Goal: Task Accomplishment & Management: Manage account settings

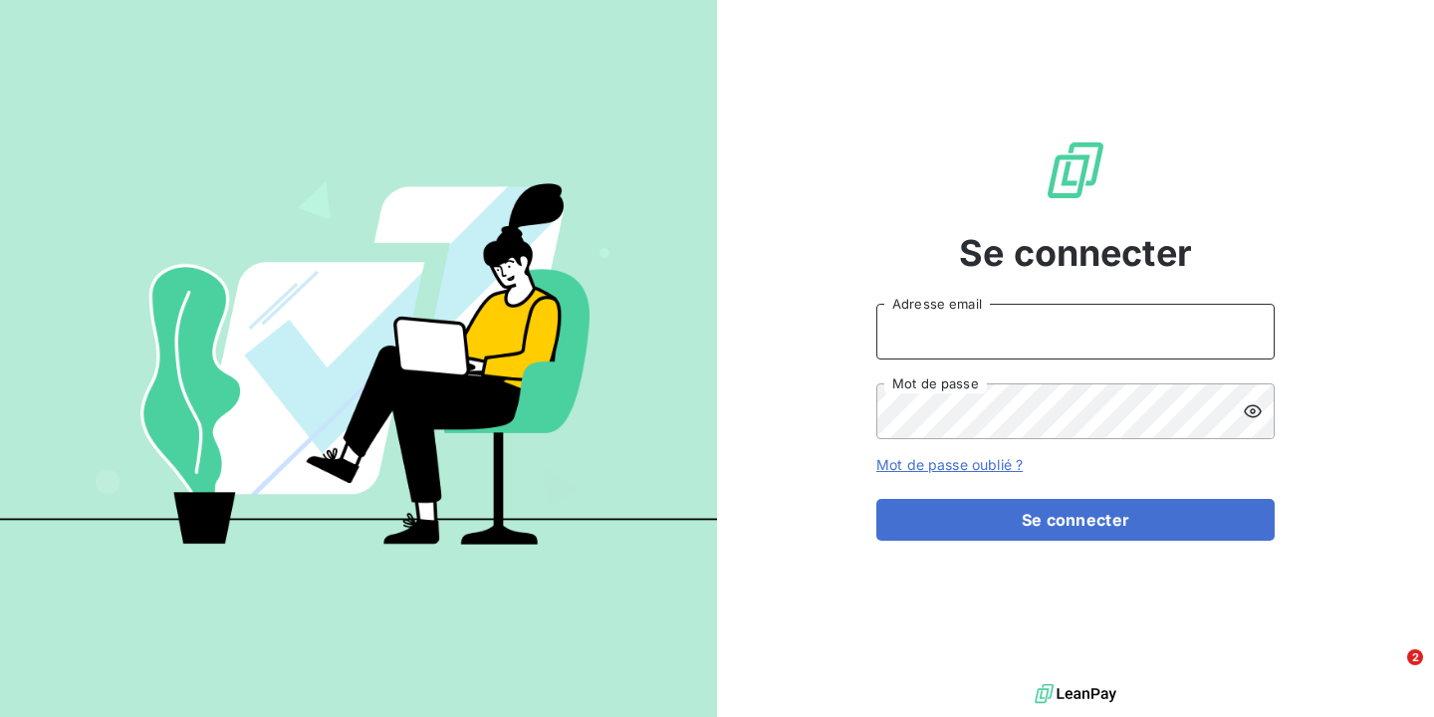
click at [1022, 343] on input "Adresse email" at bounding box center [1075, 332] width 398 height 56
type input "[PERSON_NAME][EMAIL_ADDRESS][DOMAIN_NAME]"
click at [876, 499] on button "Se connecter" at bounding box center [1075, 520] width 398 height 42
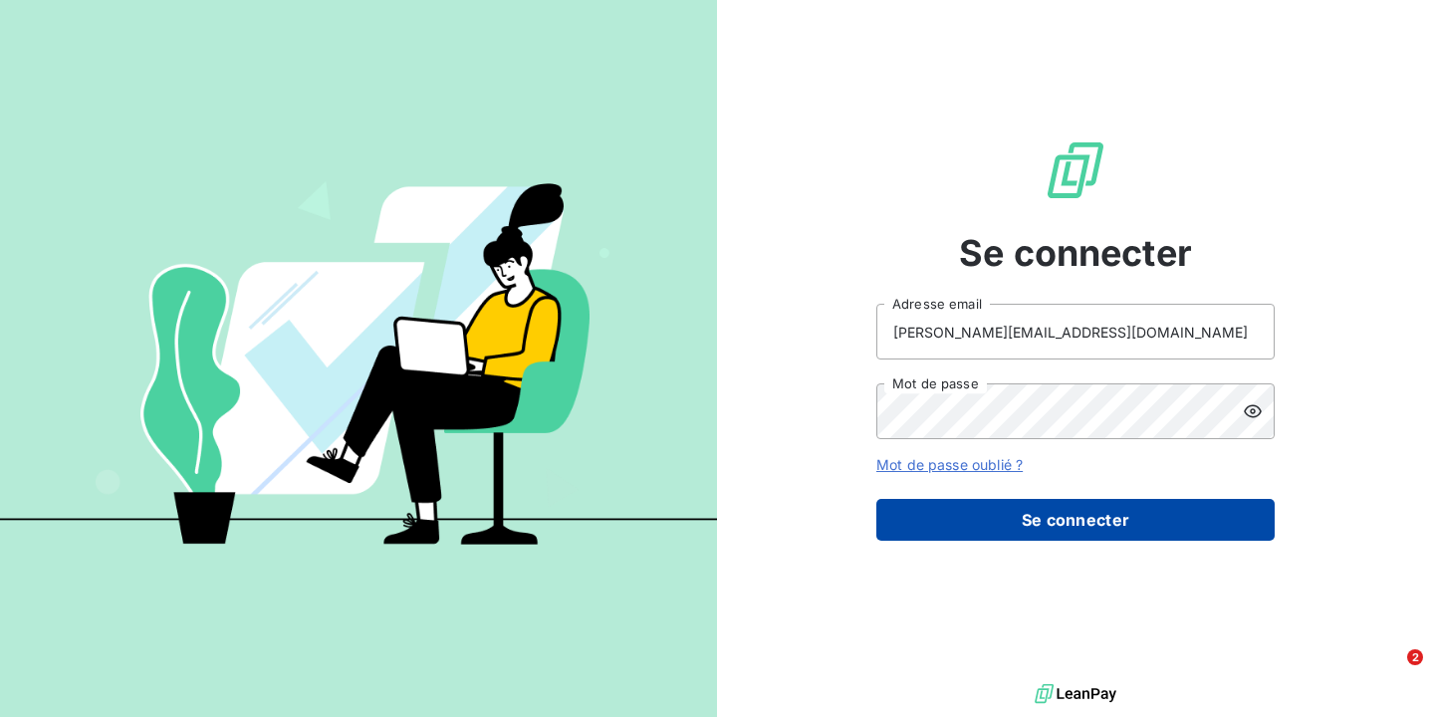
click at [1016, 526] on button "Se connecter" at bounding box center [1075, 520] width 398 height 42
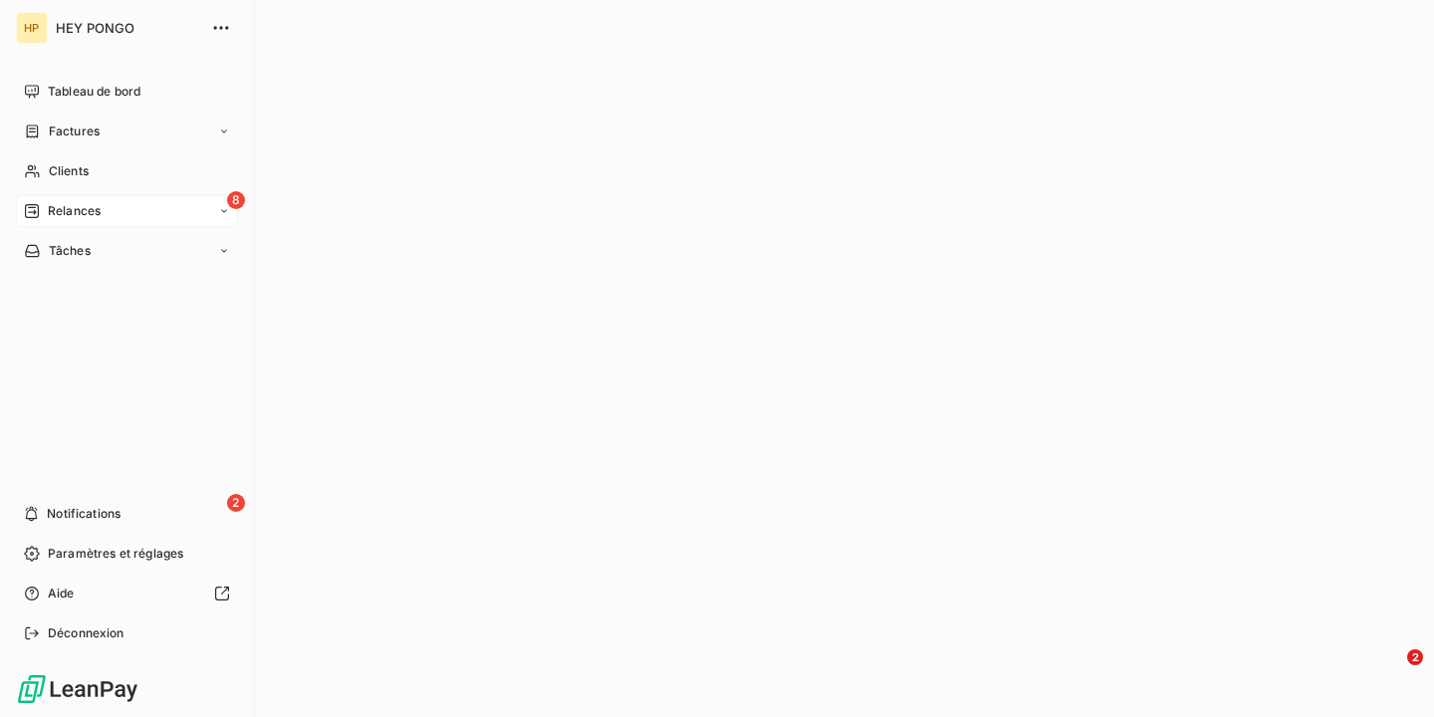
click at [94, 205] on span "Relances" at bounding box center [74, 211] width 53 height 18
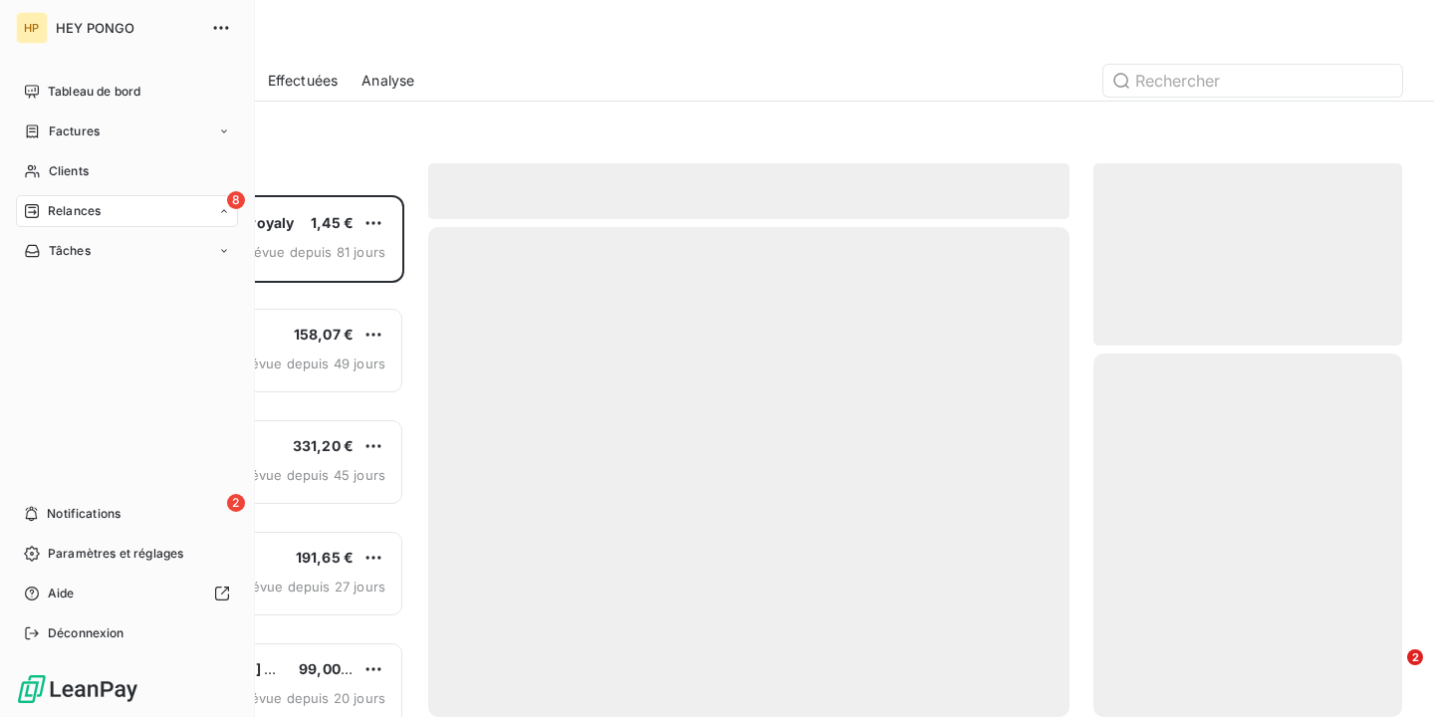
scroll to position [522, 309]
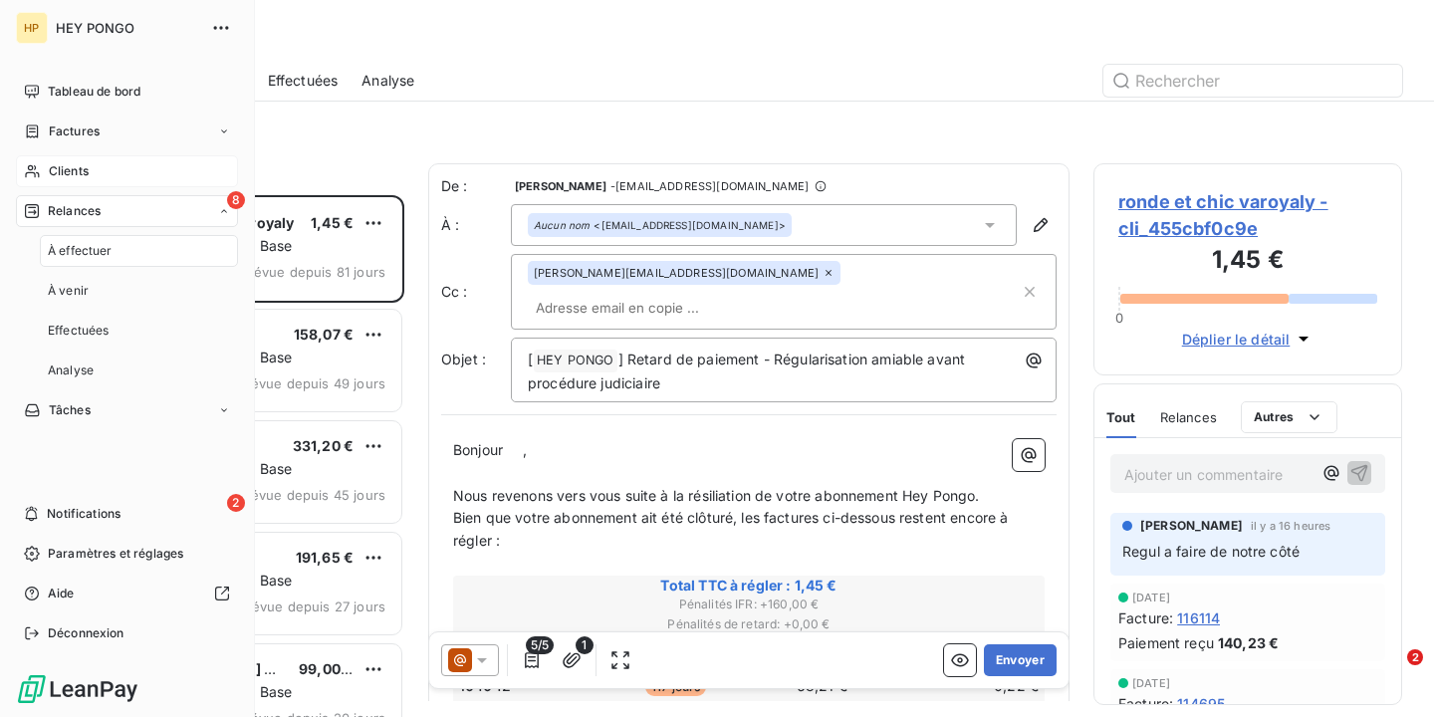
click at [84, 174] on span "Clients" at bounding box center [69, 171] width 40 height 18
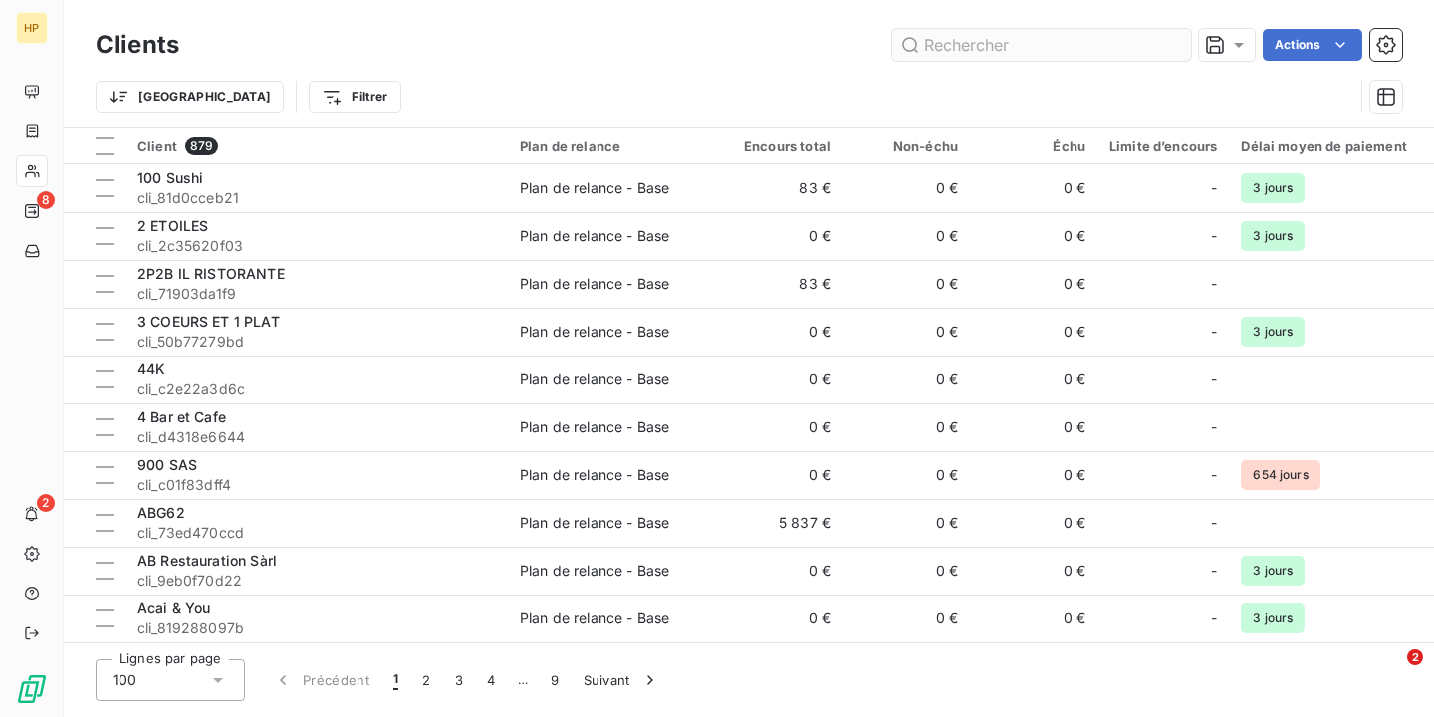
click at [1031, 42] on input "text" at bounding box center [1041, 45] width 299 height 32
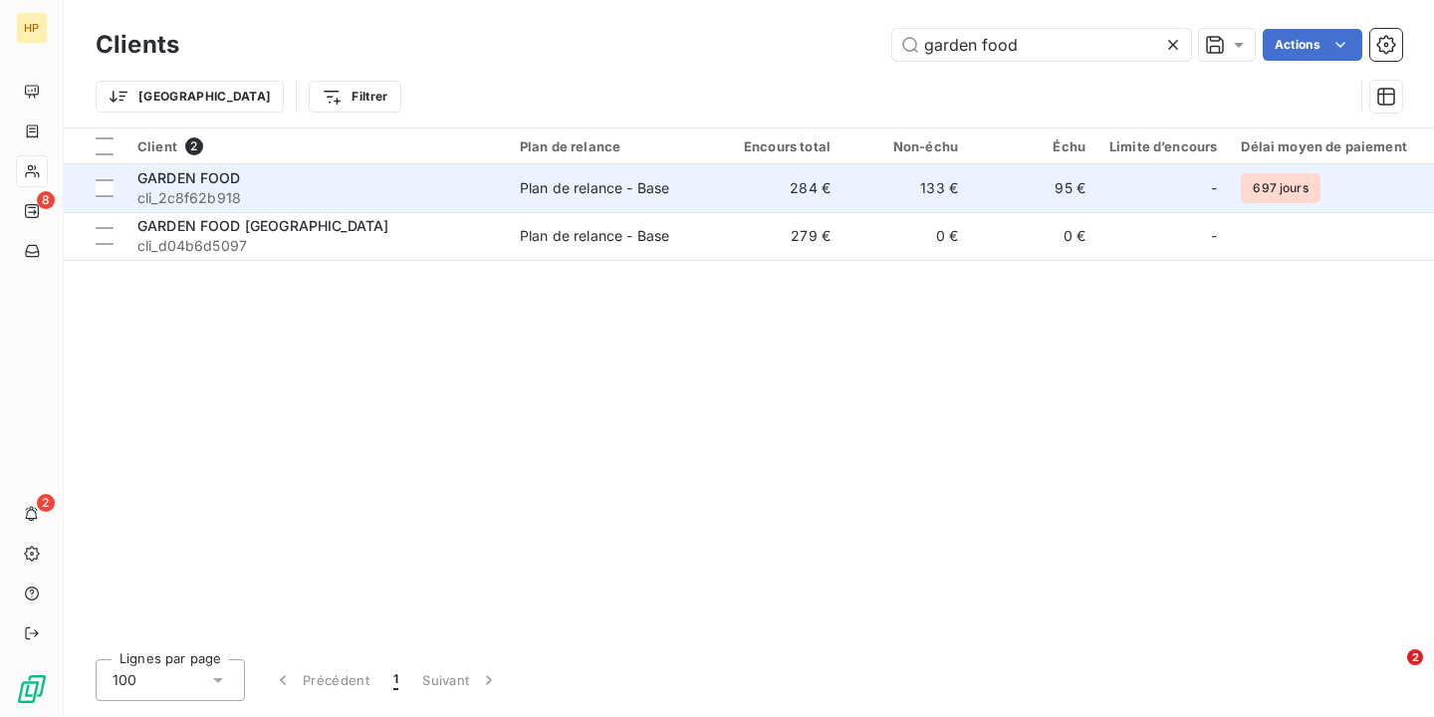
type input "garden food"
click at [481, 194] on span "cli_2c8f62b918" at bounding box center [316, 198] width 358 height 20
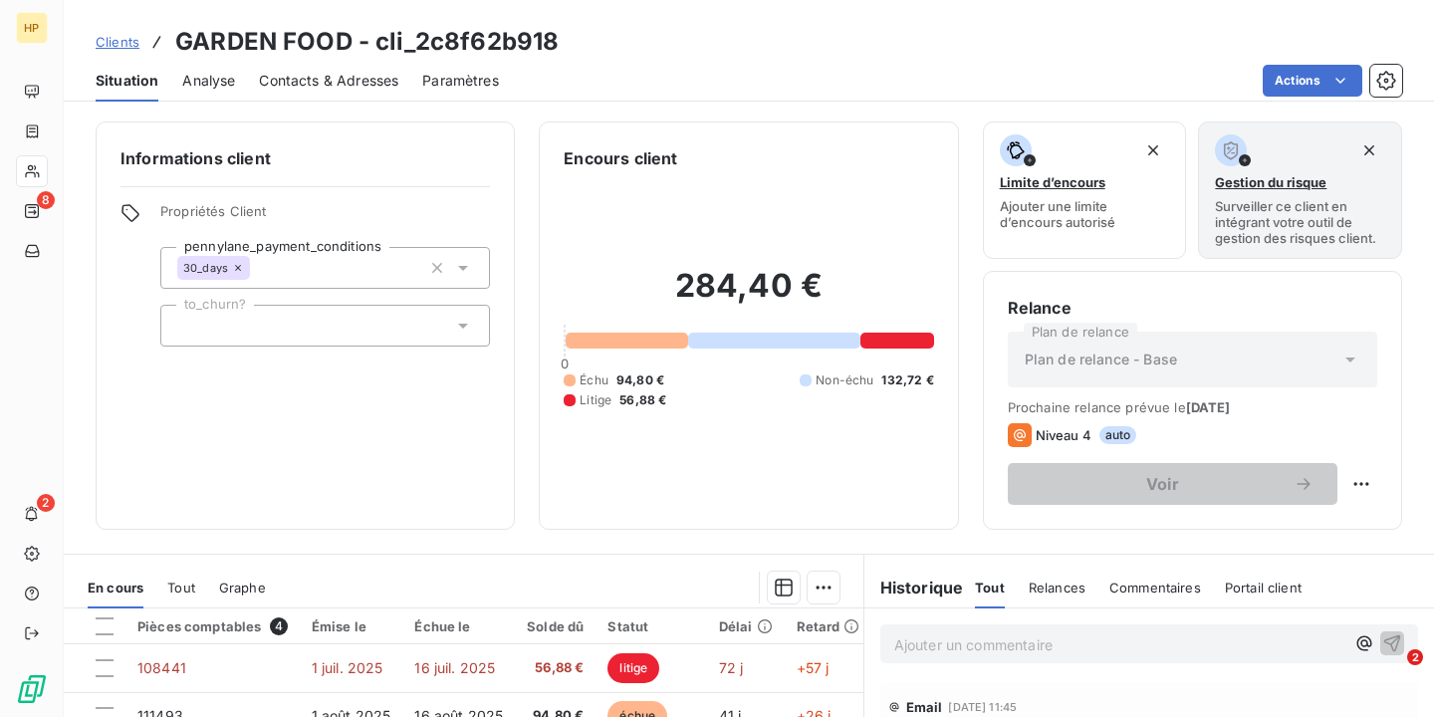
click at [898, 339] on div at bounding box center [897, 341] width 74 height 16
click at [898, 342] on div at bounding box center [897, 341] width 74 height 16
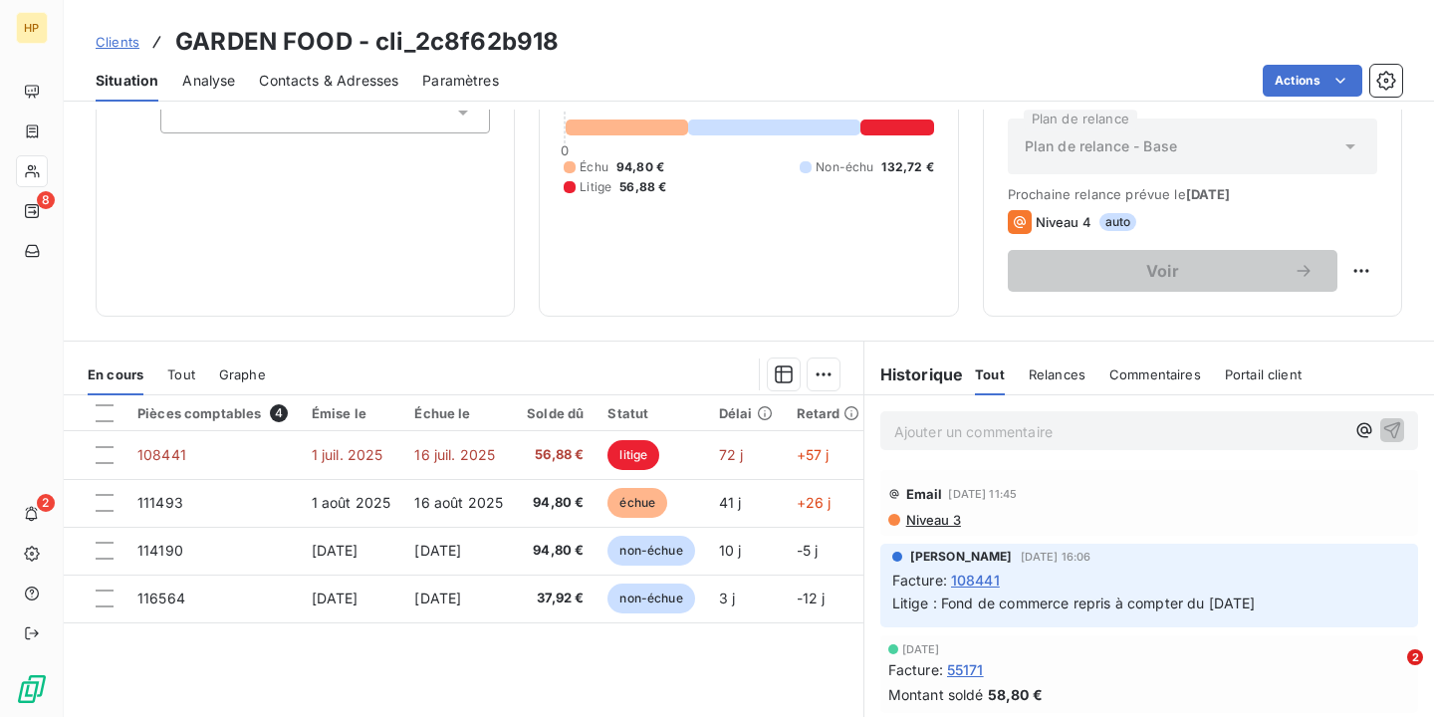
scroll to position [325, 0]
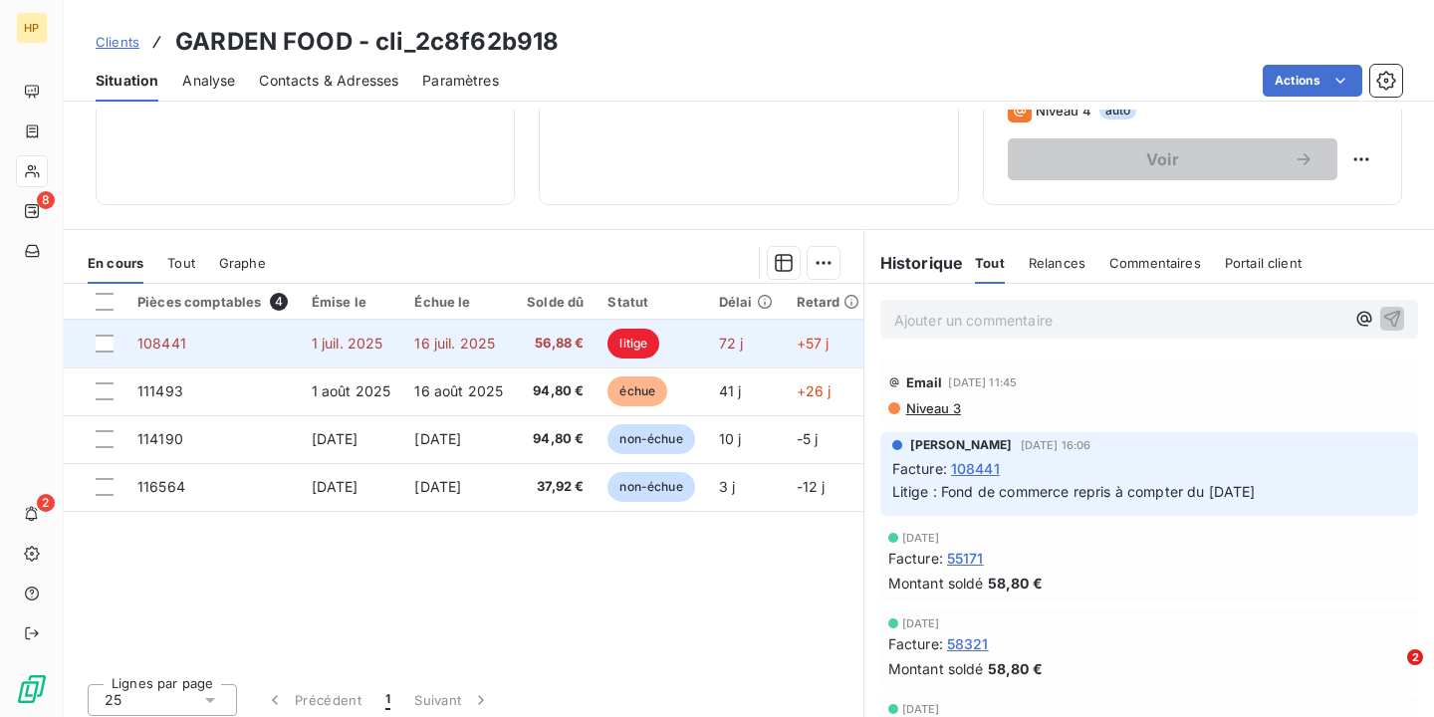
click at [647, 345] on span "litige" at bounding box center [633, 344] width 52 height 30
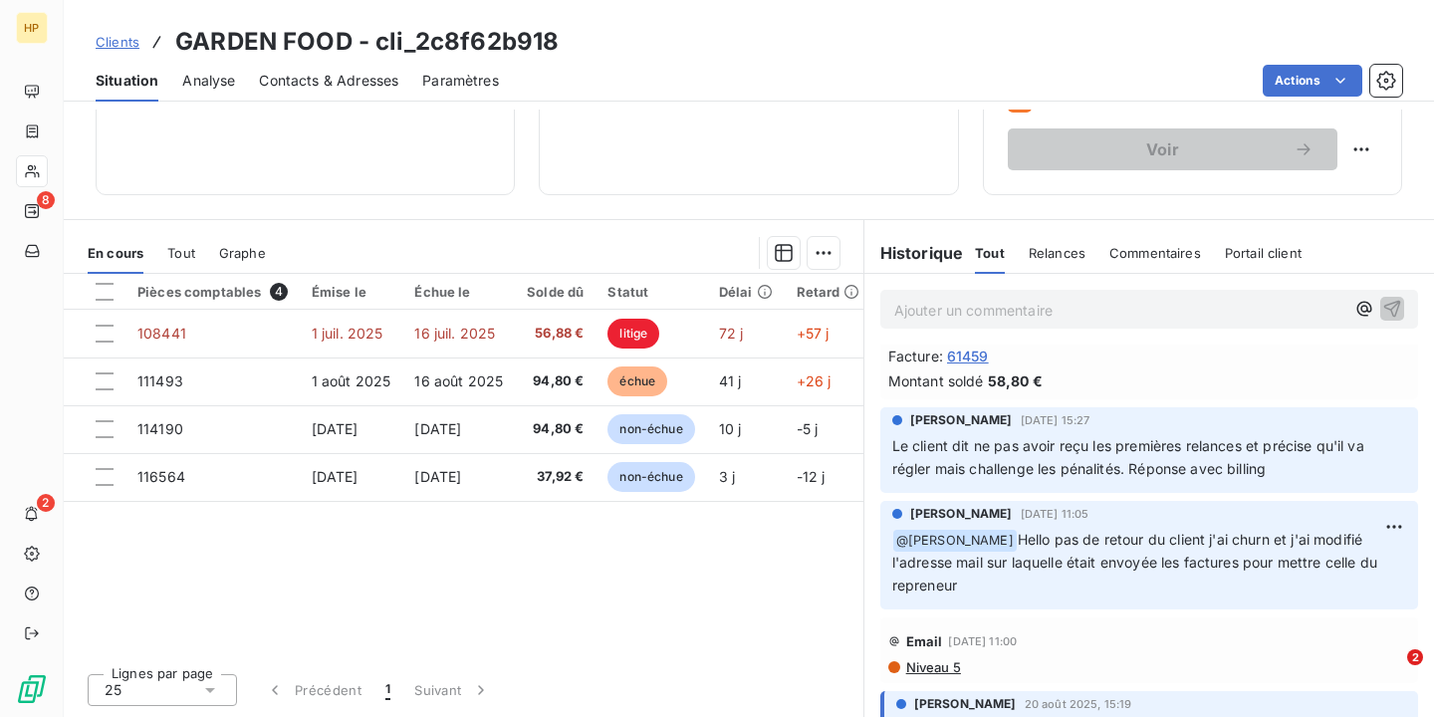
scroll to position [369, 0]
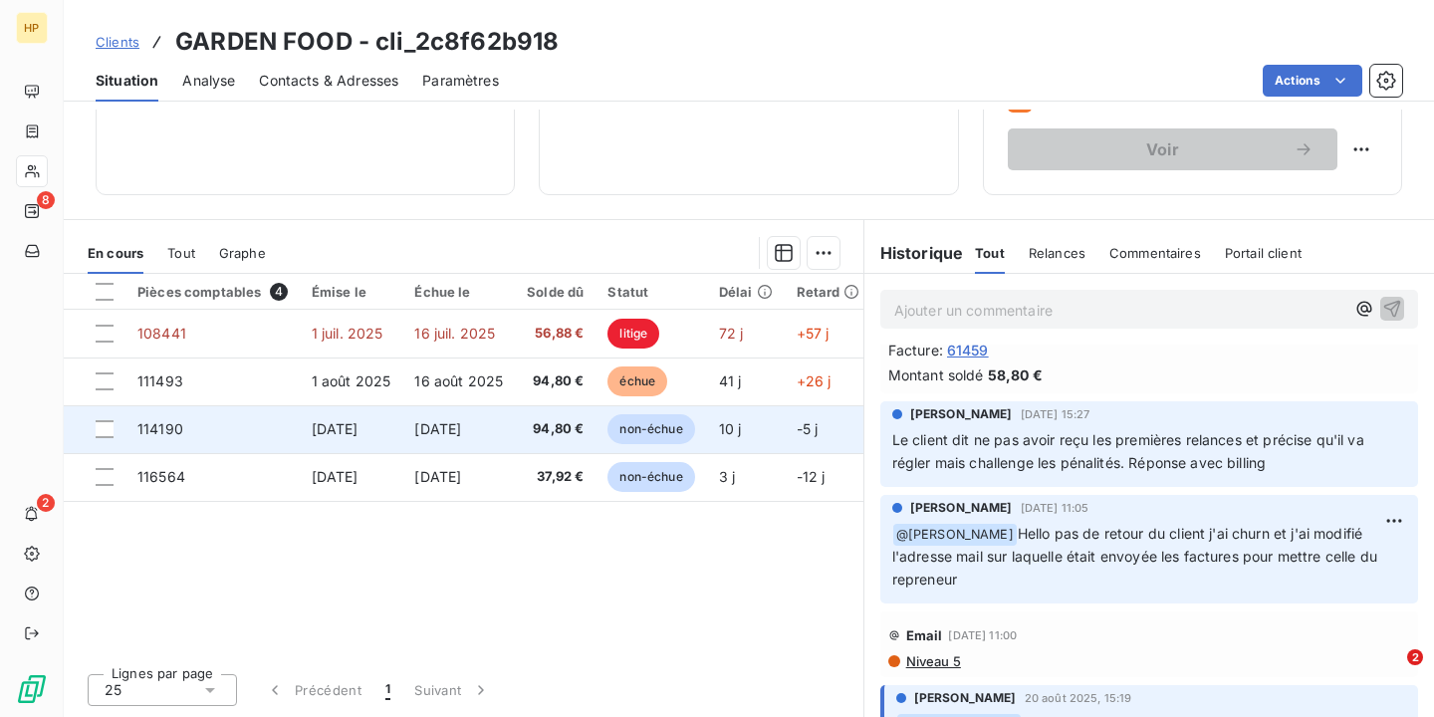
click at [509, 428] on td "[DATE]" at bounding box center [458, 429] width 113 height 48
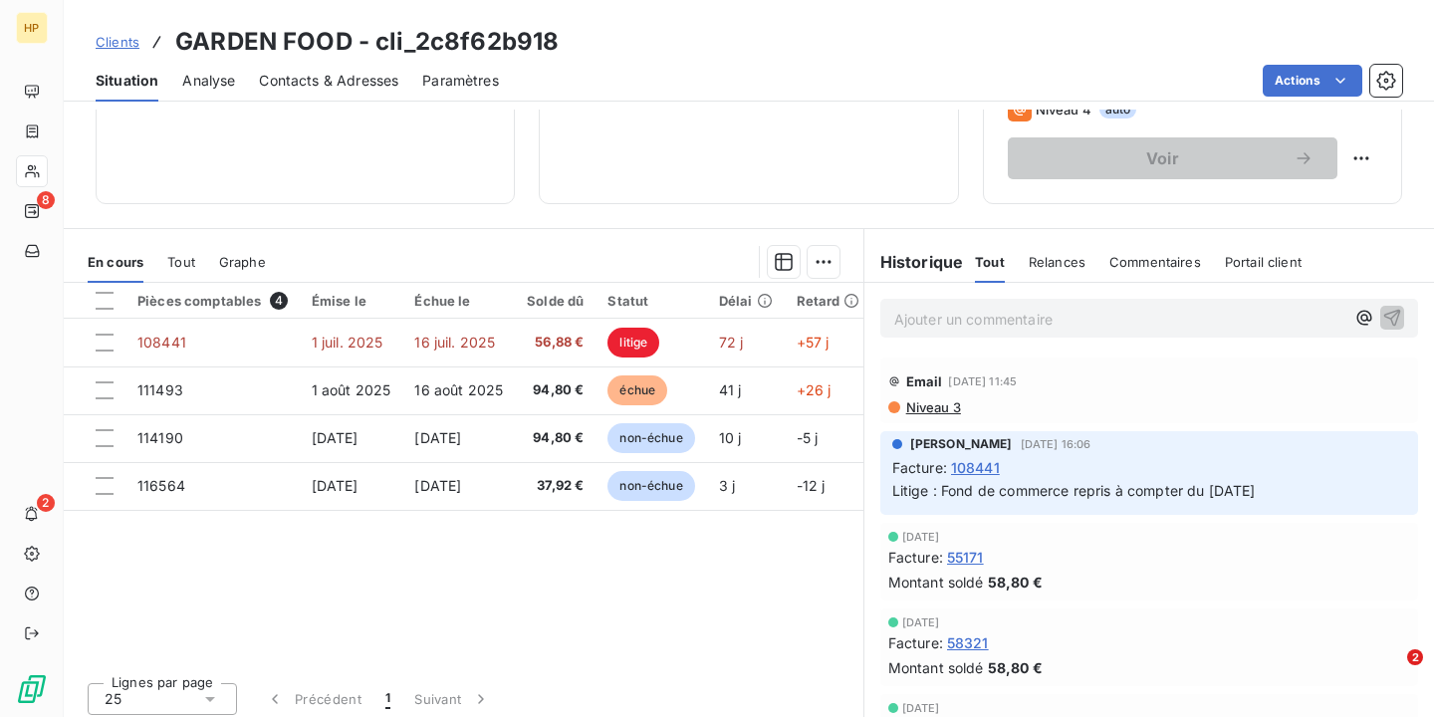
scroll to position [330, 0]
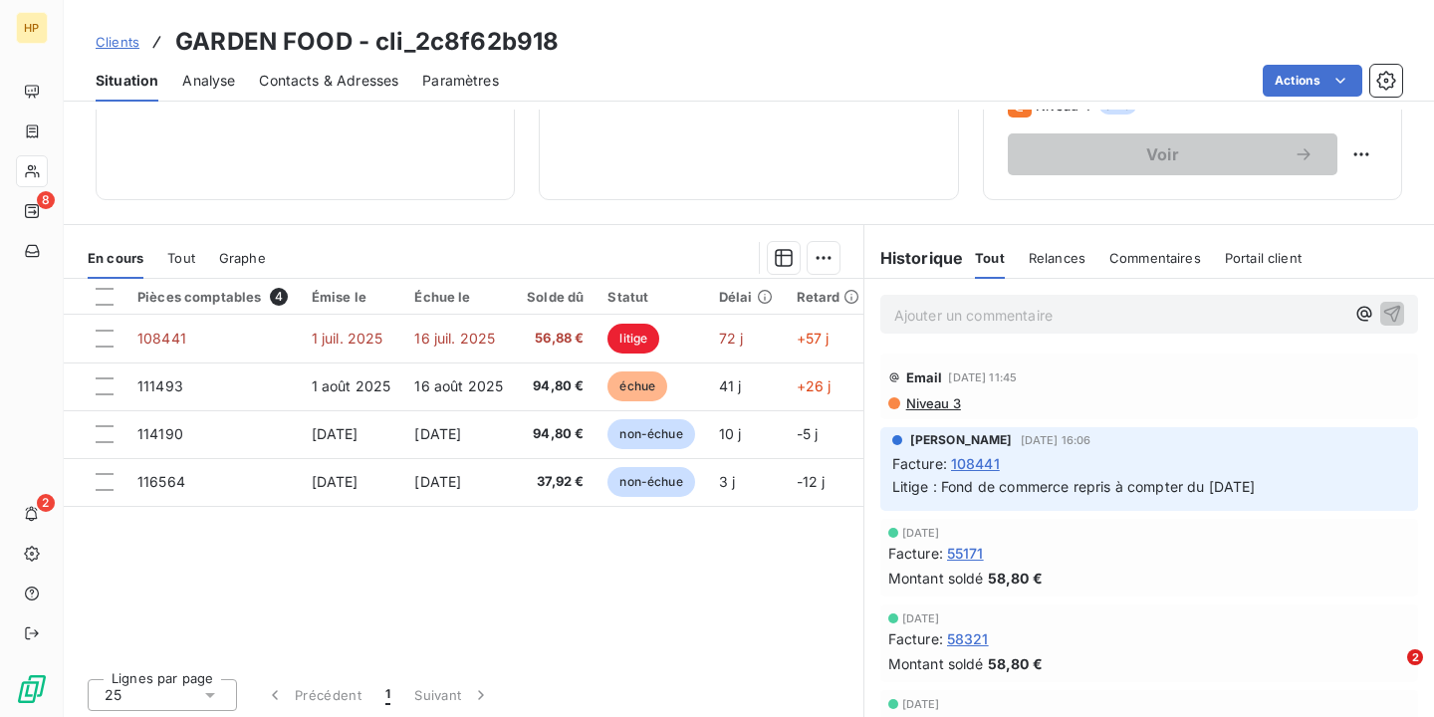
click at [1062, 261] on span "Relances" at bounding box center [1057, 258] width 57 height 16
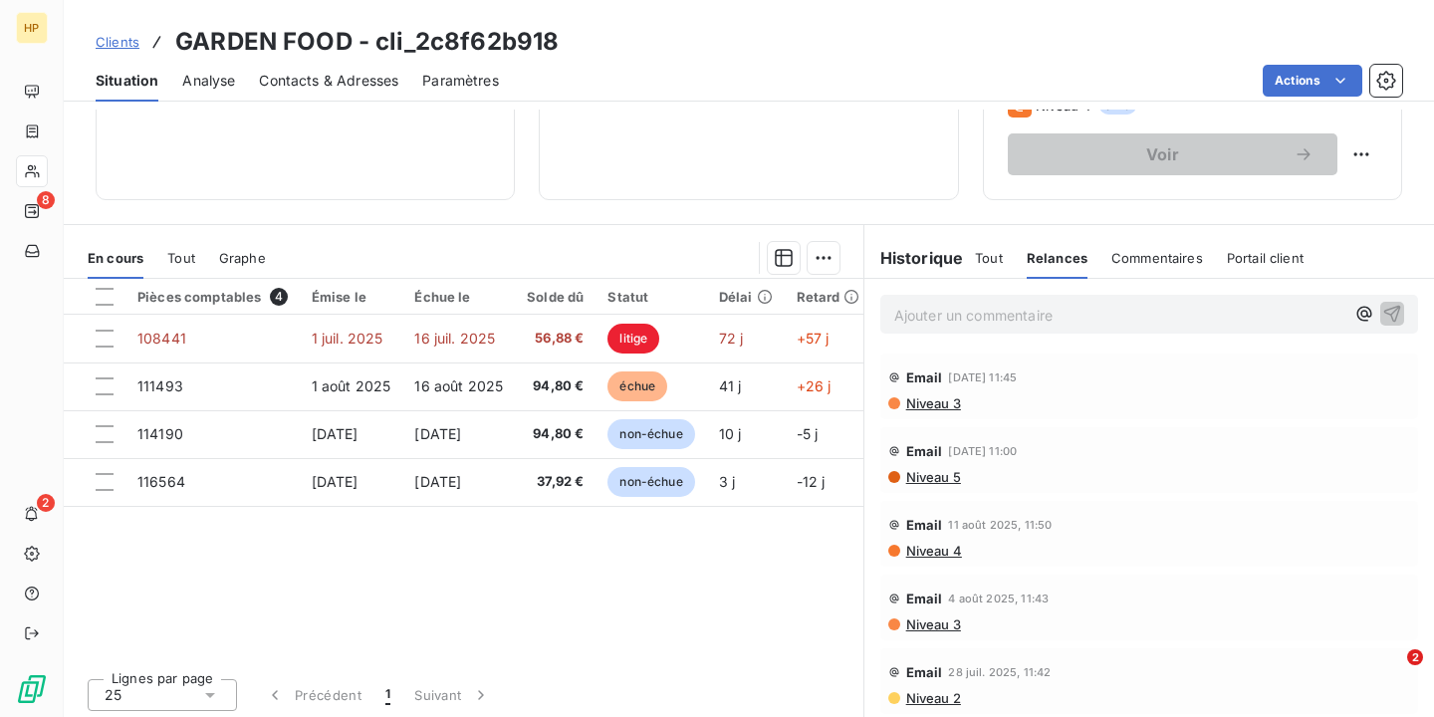
click at [994, 274] on div "Tout" at bounding box center [989, 258] width 28 height 42
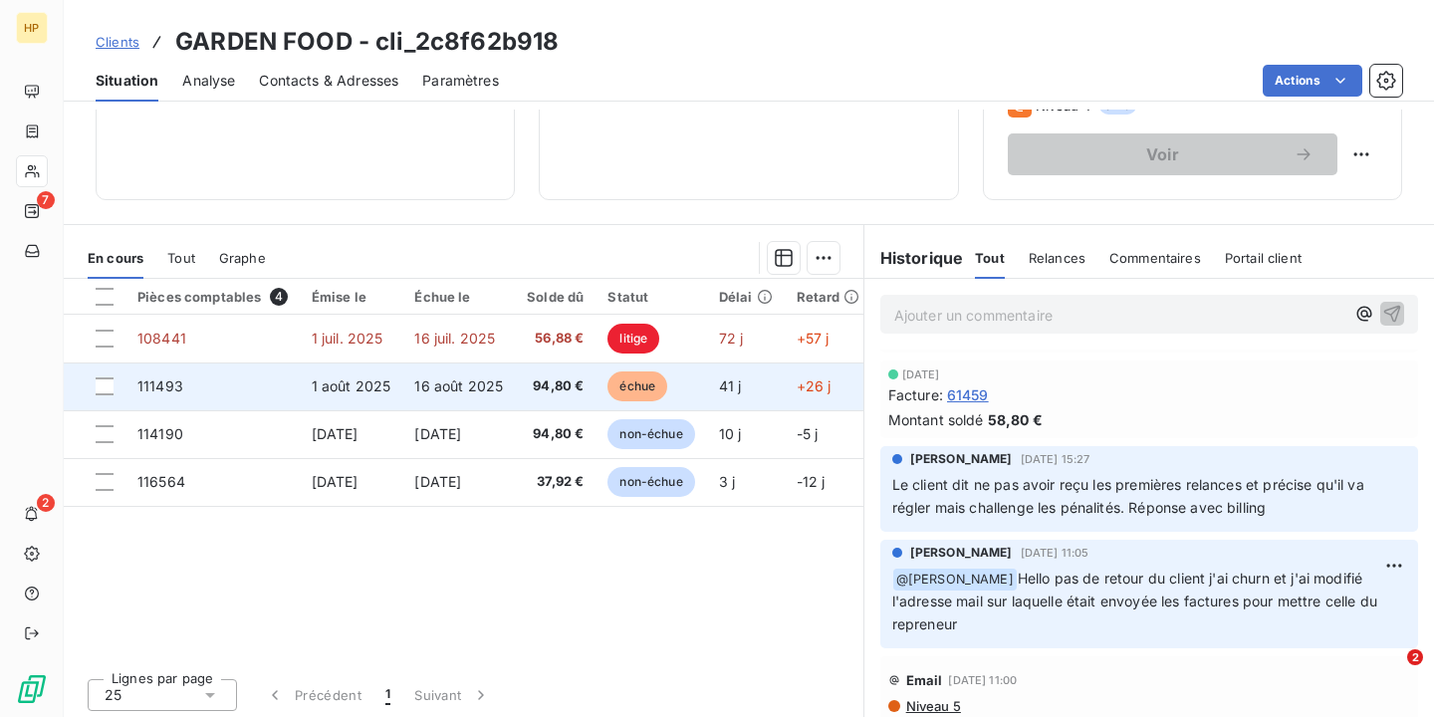
click at [545, 394] on span "94,80 €" at bounding box center [555, 386] width 57 height 20
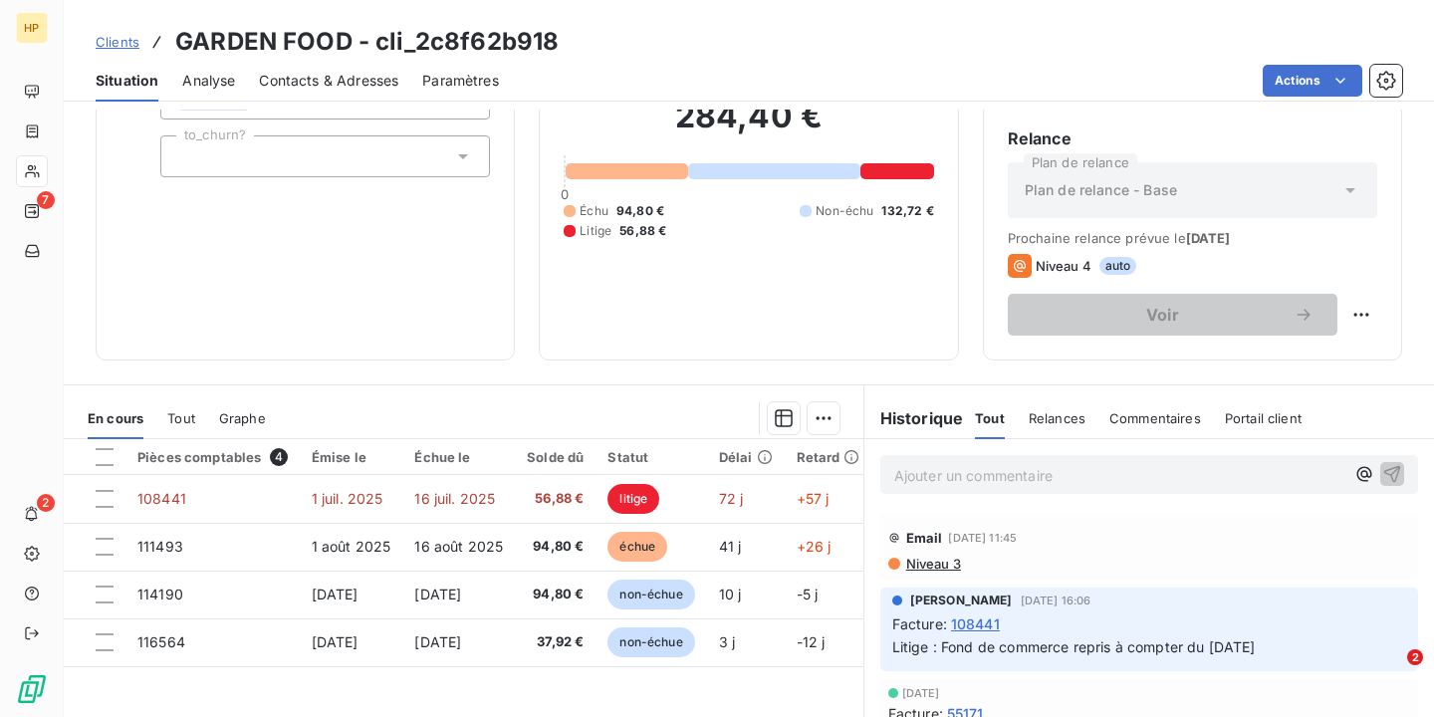
scroll to position [171, 0]
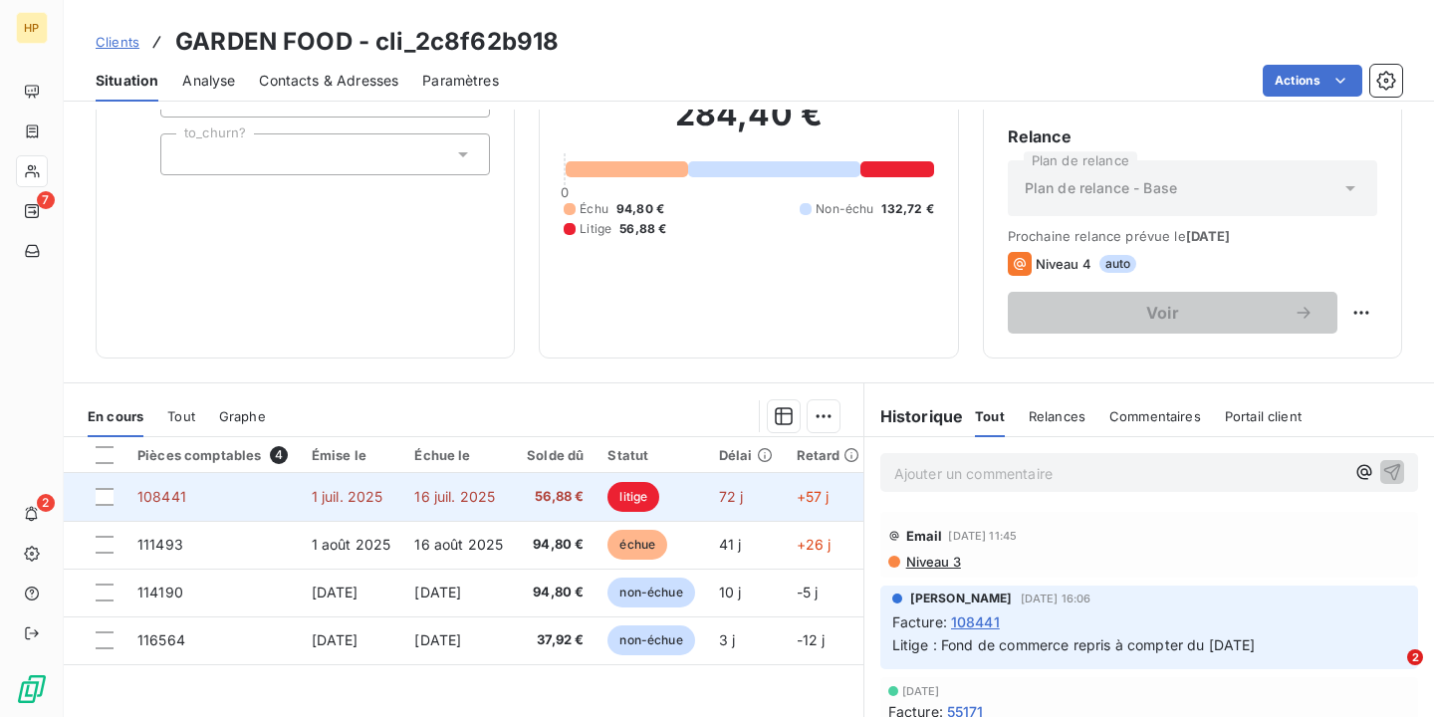
click at [387, 500] on td "1 juil. 2025" at bounding box center [352, 497] width 104 height 48
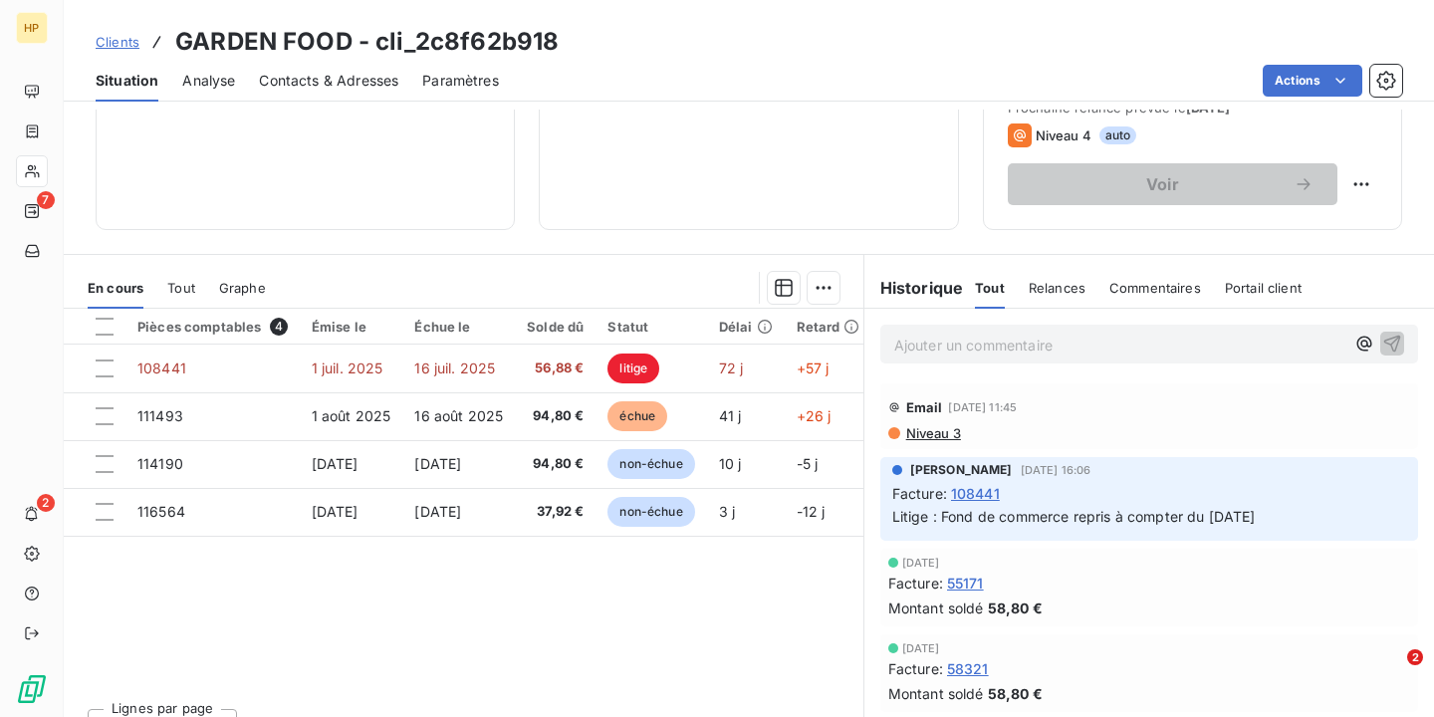
scroll to position [335, 0]
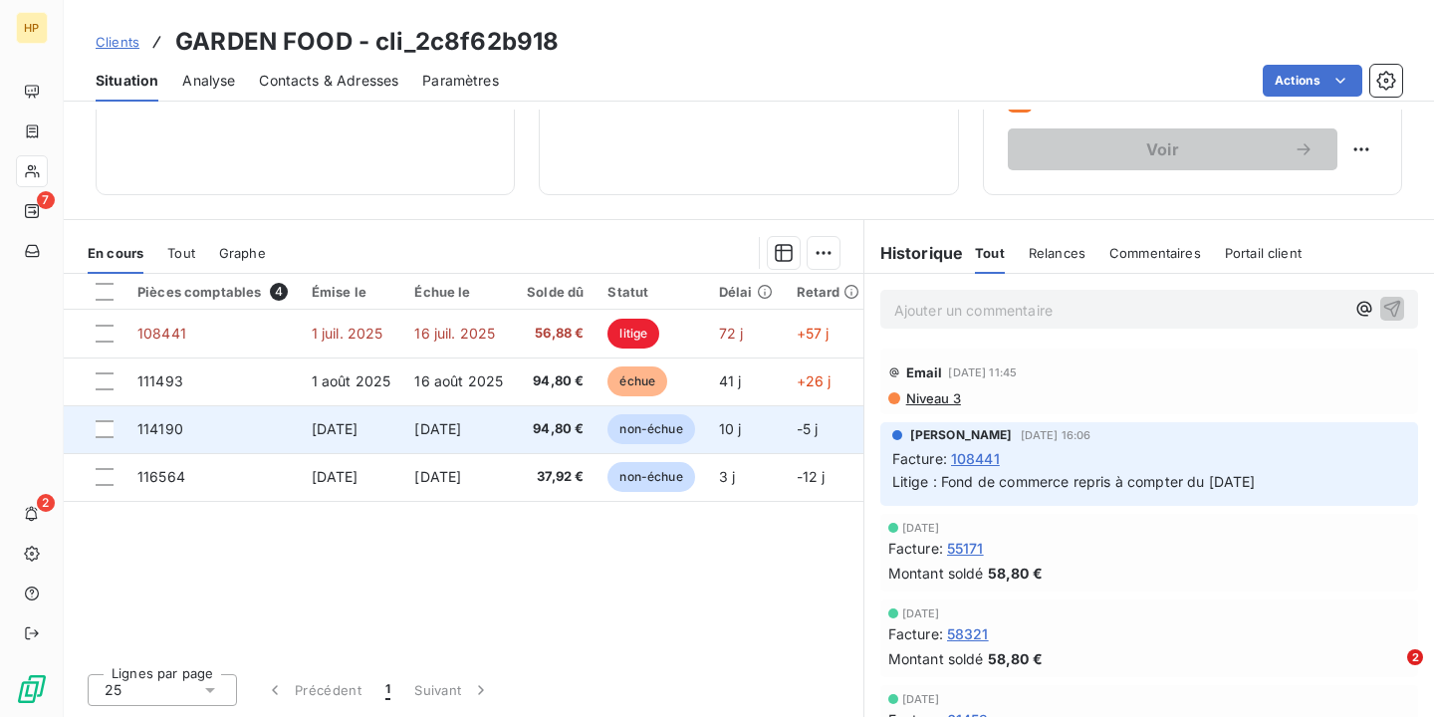
click at [540, 433] on span "94,80 €" at bounding box center [555, 429] width 57 height 20
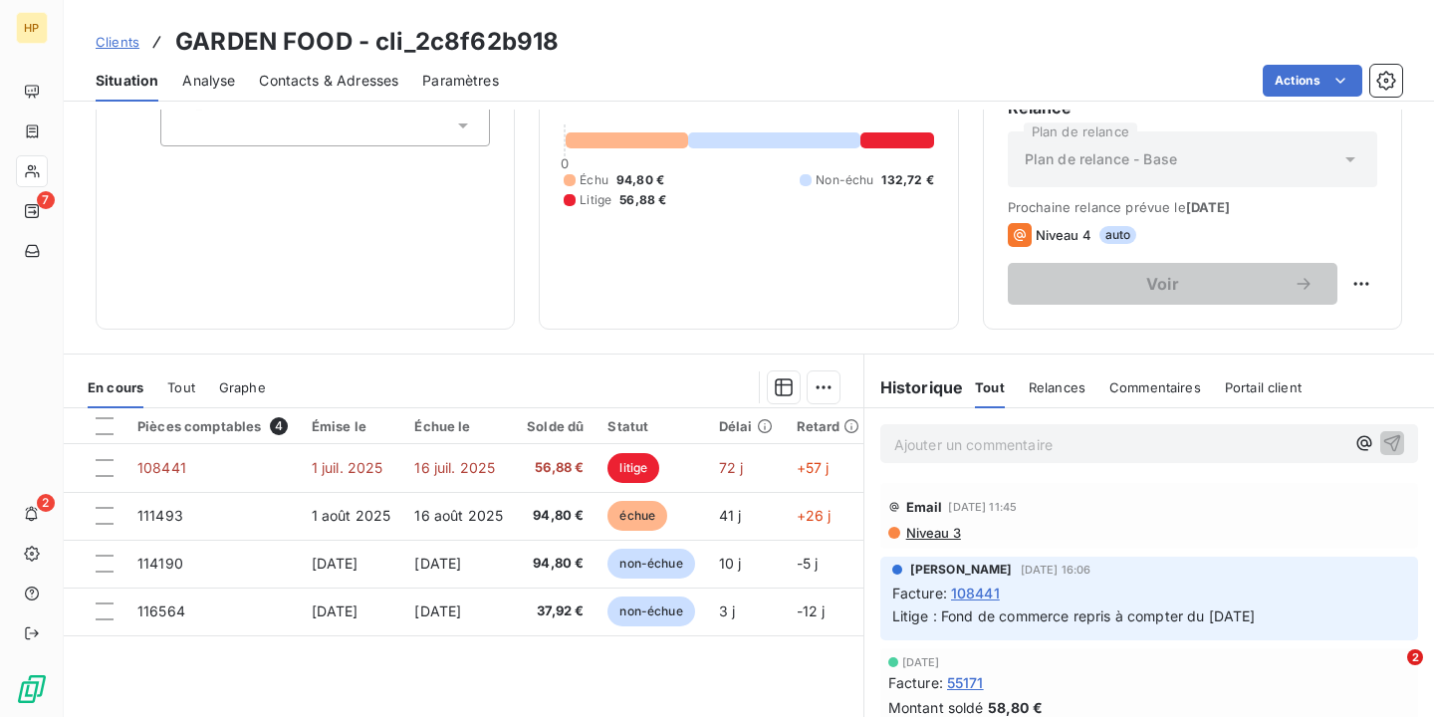
scroll to position [198, 0]
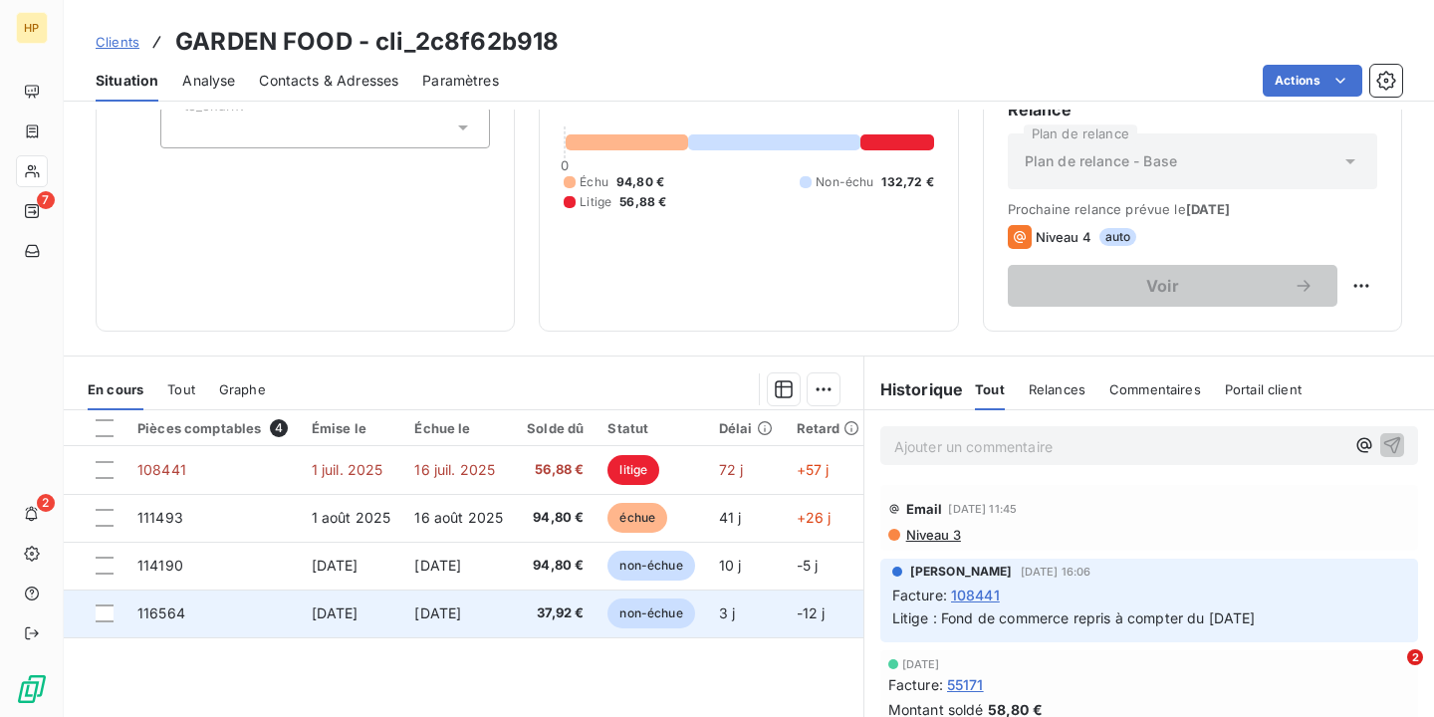
click at [461, 617] on span "[DATE]" at bounding box center [437, 612] width 47 height 17
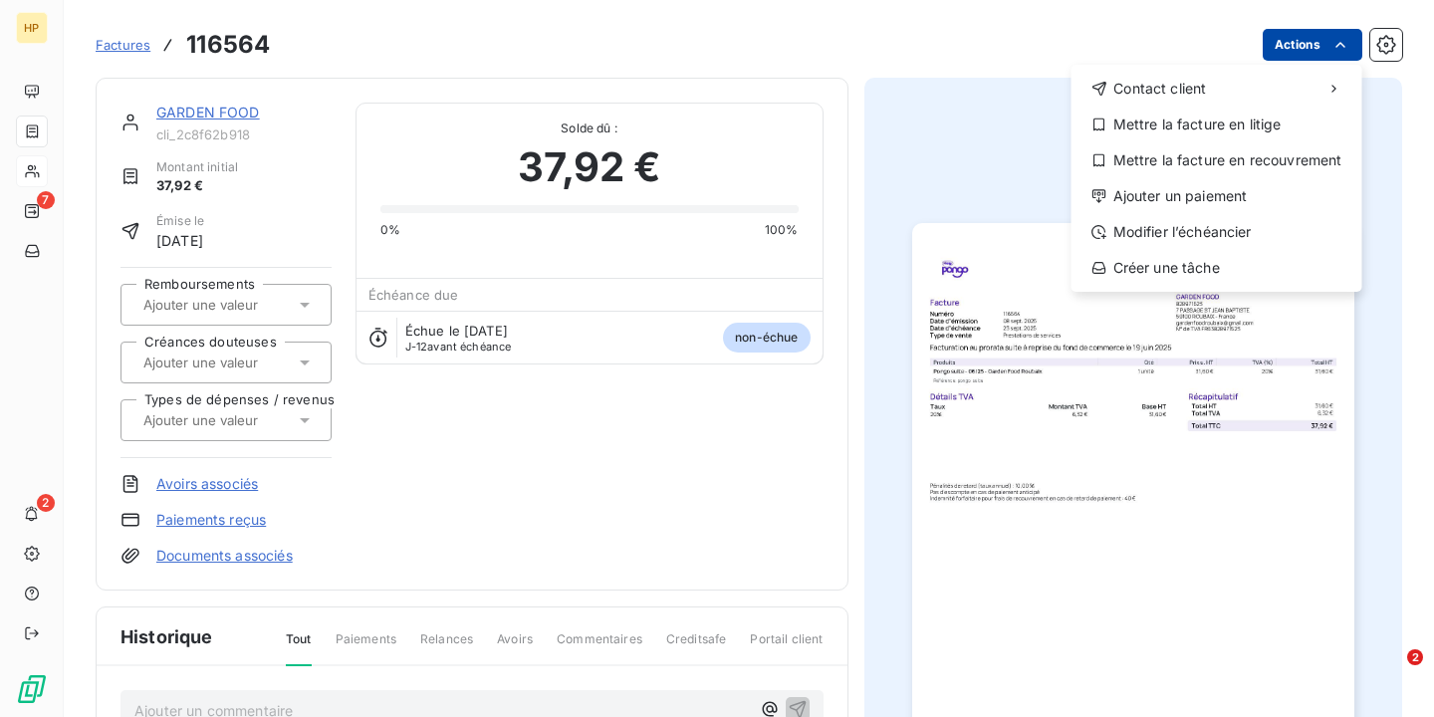
click at [1313, 57] on html "HP 7 2 Factures 116564 Actions Contact client Mettre la facture en litige Mettr…" at bounding box center [717, 358] width 1434 height 717
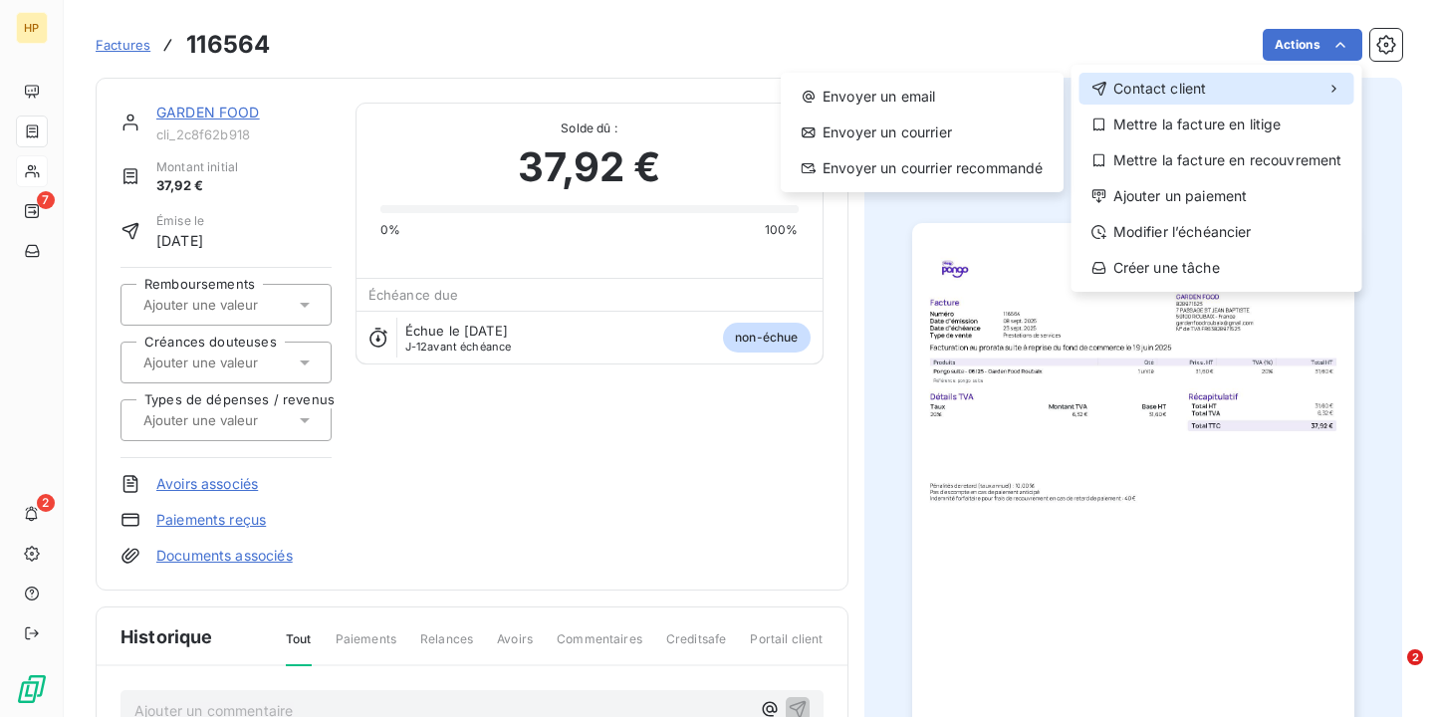
click at [1237, 89] on div "Contact client" at bounding box center [1216, 89] width 275 height 32
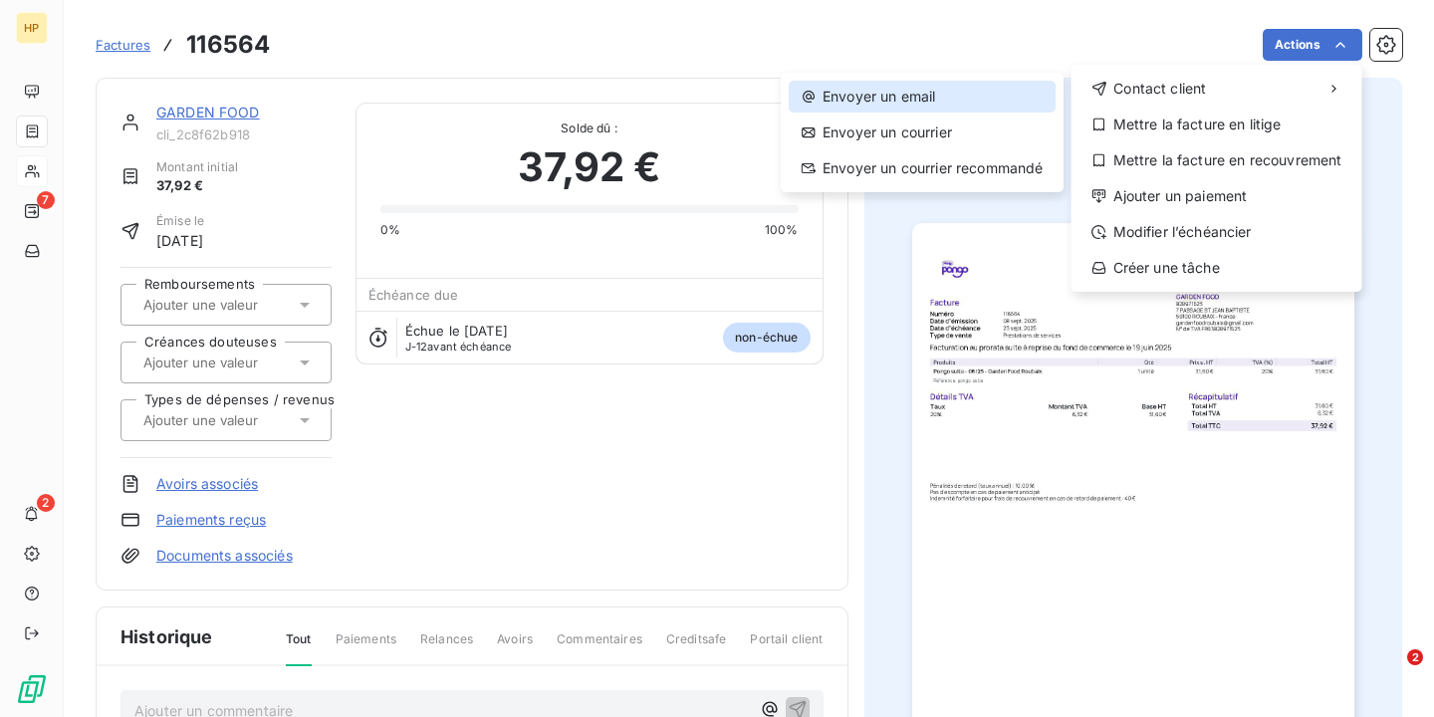
click at [904, 93] on div "Envoyer un email" at bounding box center [922, 97] width 267 height 32
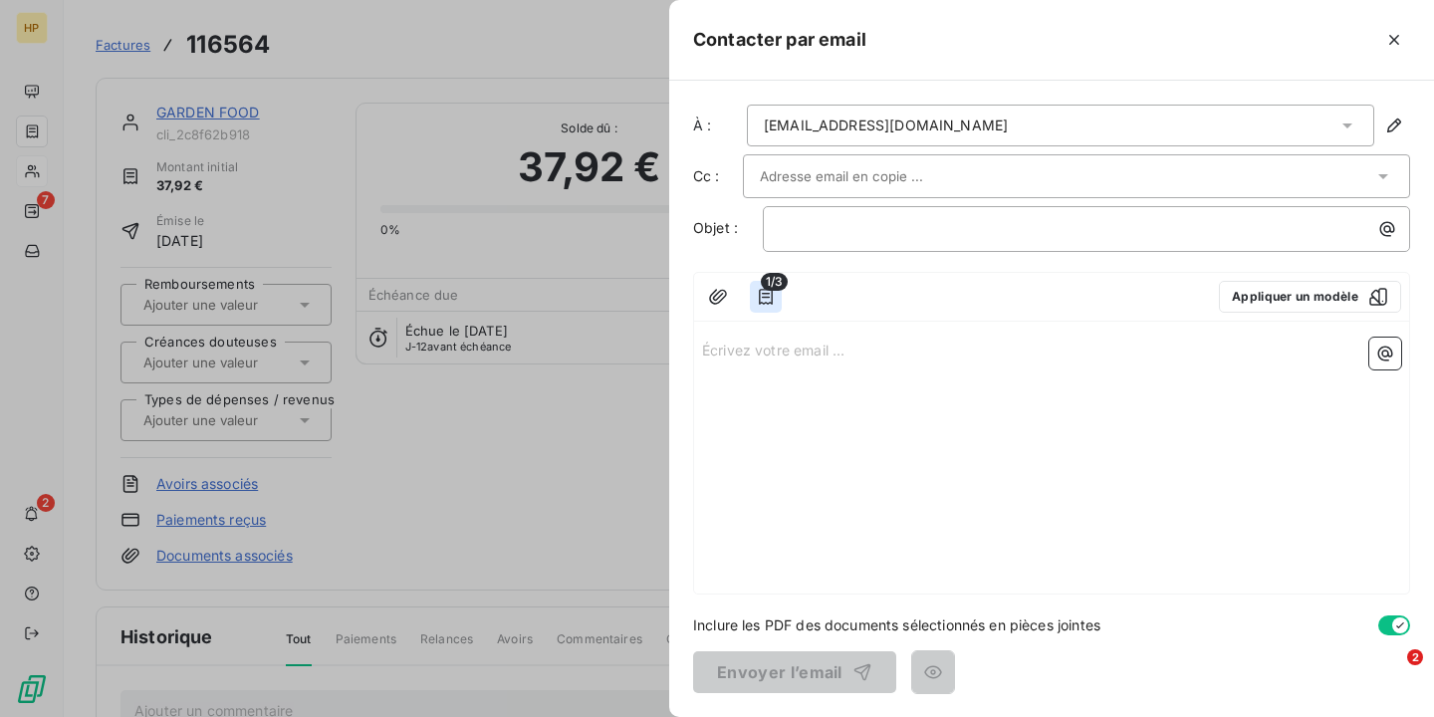
click at [765, 299] on icon "button" at bounding box center [766, 297] width 20 height 20
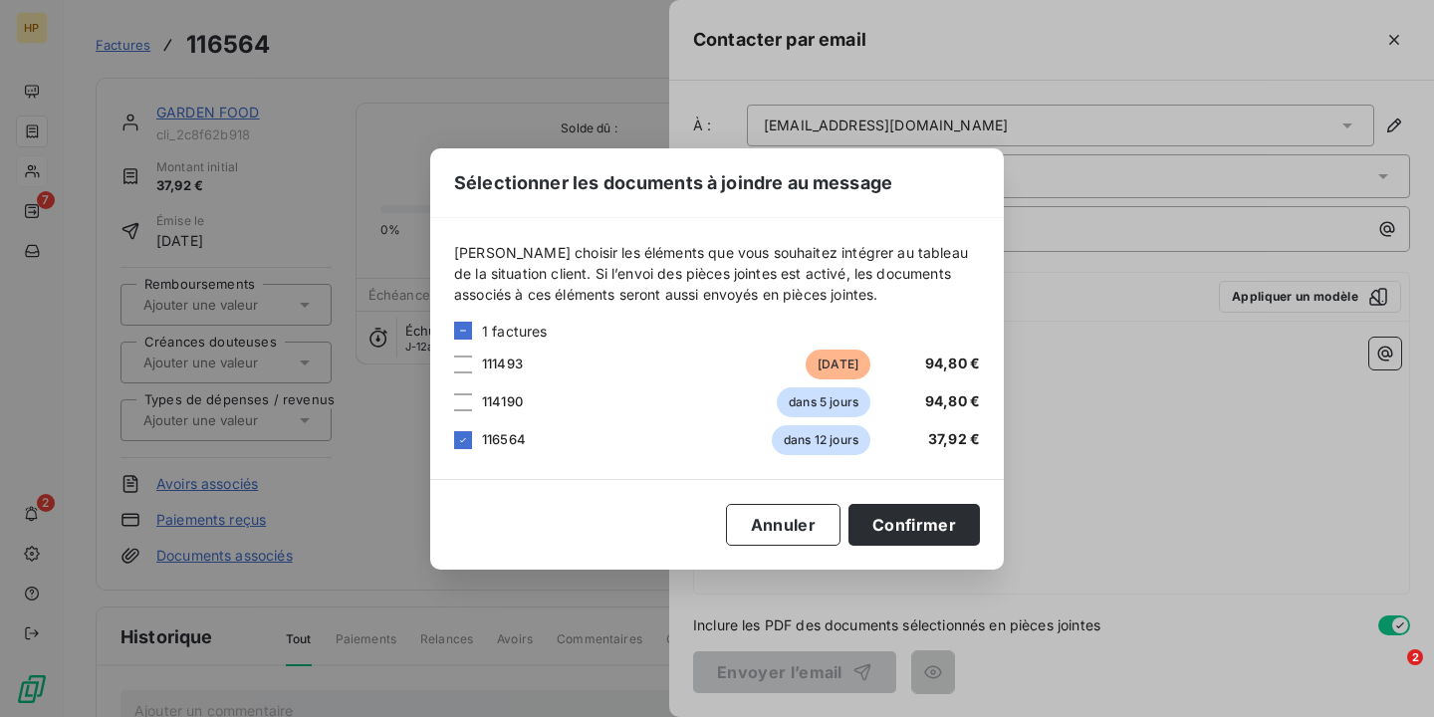
click at [474, 397] on div "114190 dans 5 jours 94,80 €" at bounding box center [717, 402] width 526 height 30
click at [461, 359] on div at bounding box center [463, 364] width 18 height 18
click at [461, 408] on div at bounding box center [463, 402] width 18 height 18
click at [885, 543] on button "Confirmer" at bounding box center [913, 525] width 131 height 42
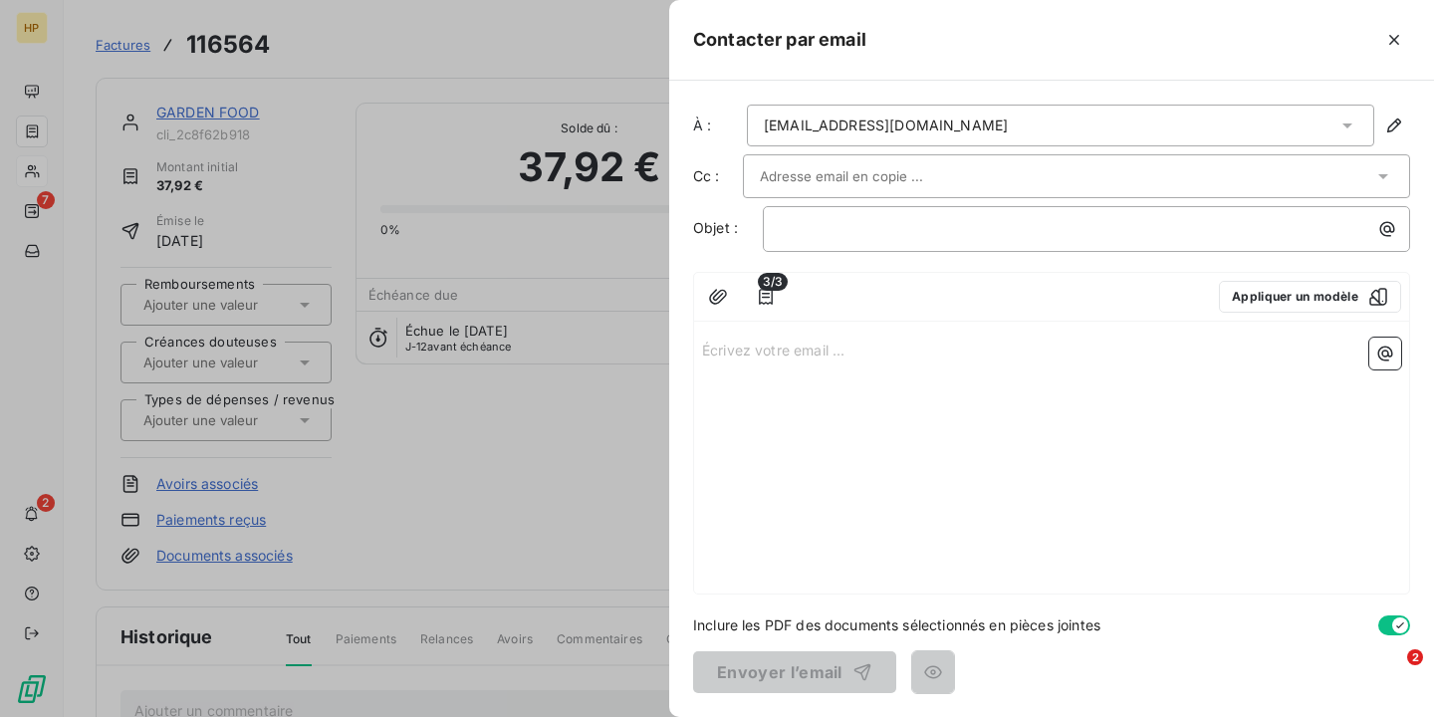
click at [840, 467] on div "Écrivez votre email ... ﻿" at bounding box center [1051, 462] width 715 height 264
click at [827, 353] on p "Écrivez votre email ... ﻿" at bounding box center [1051, 349] width 699 height 23
click at [908, 229] on p "﻿" at bounding box center [1091, 228] width 623 height 23
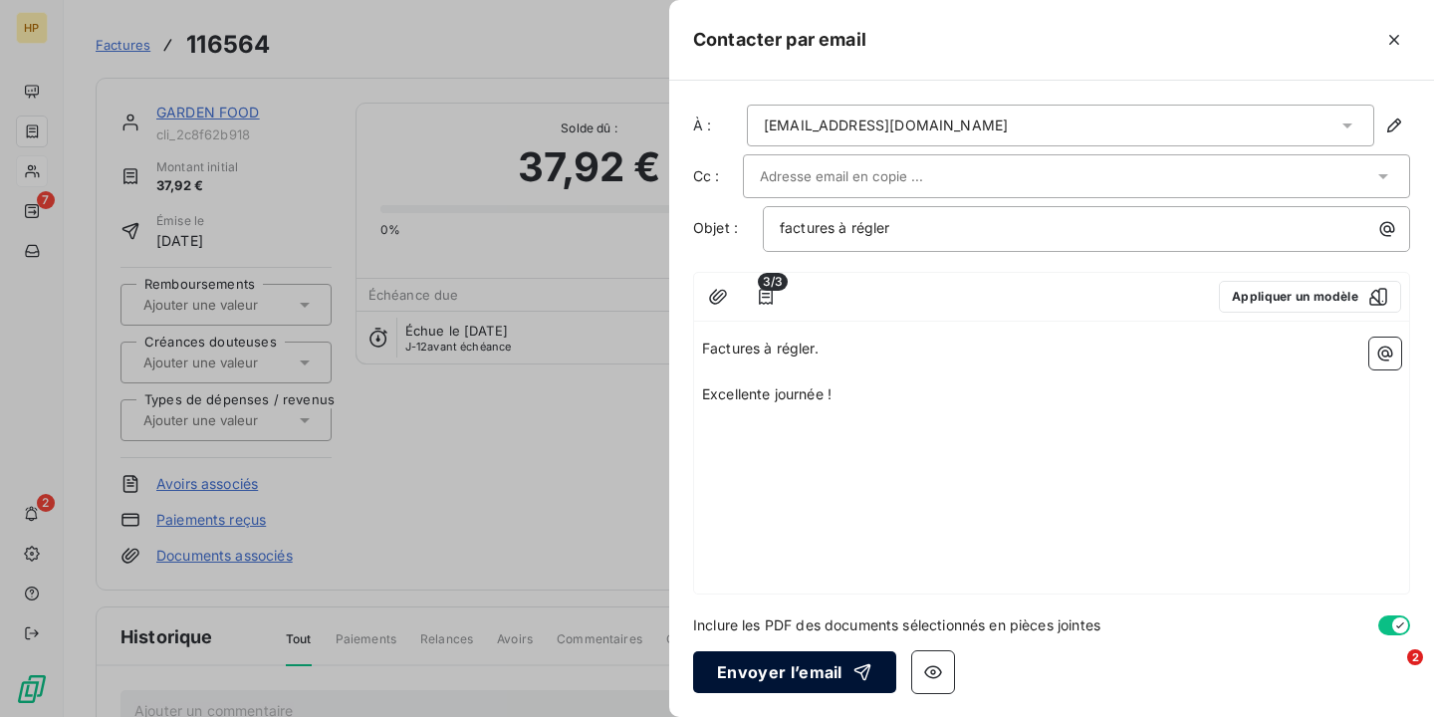
click at [813, 671] on button "Envoyer l’email" at bounding box center [794, 672] width 203 height 42
